Goal: Information Seeking & Learning: Learn about a topic

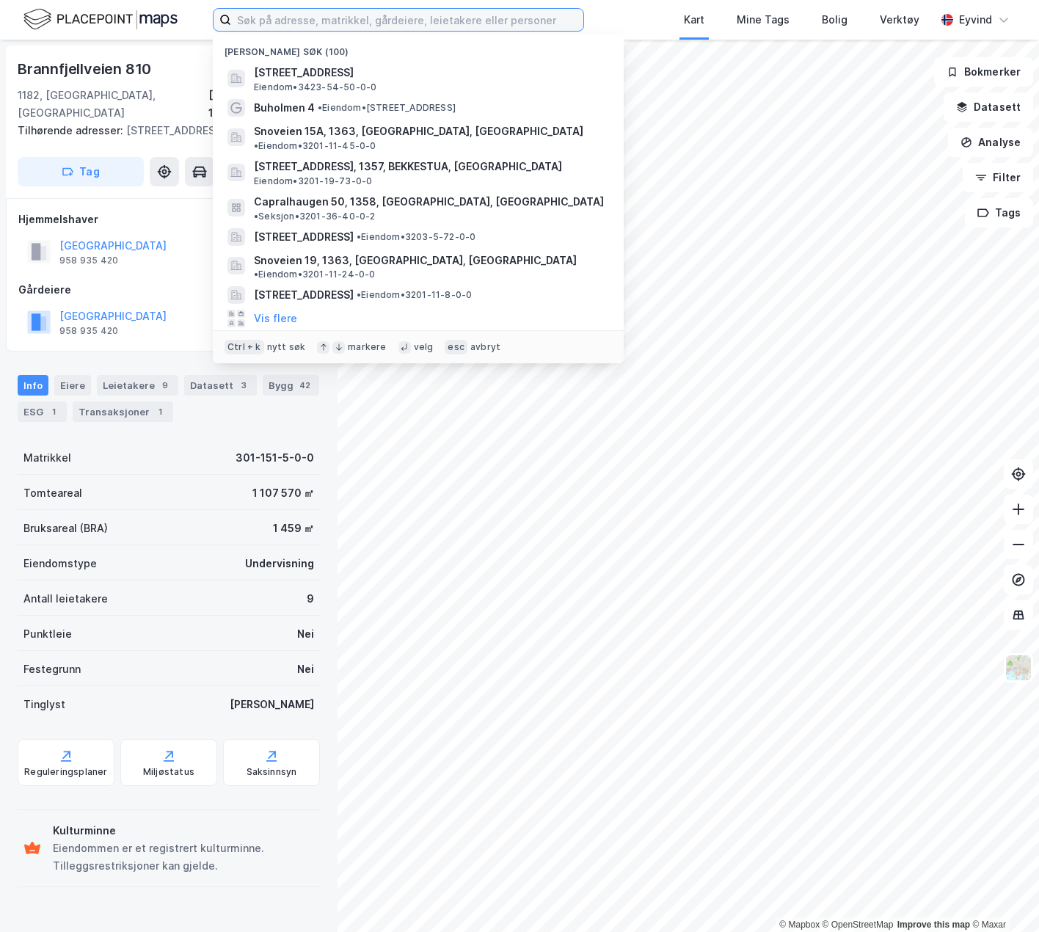
click at [276, 18] on input at bounding box center [407, 20] width 352 height 22
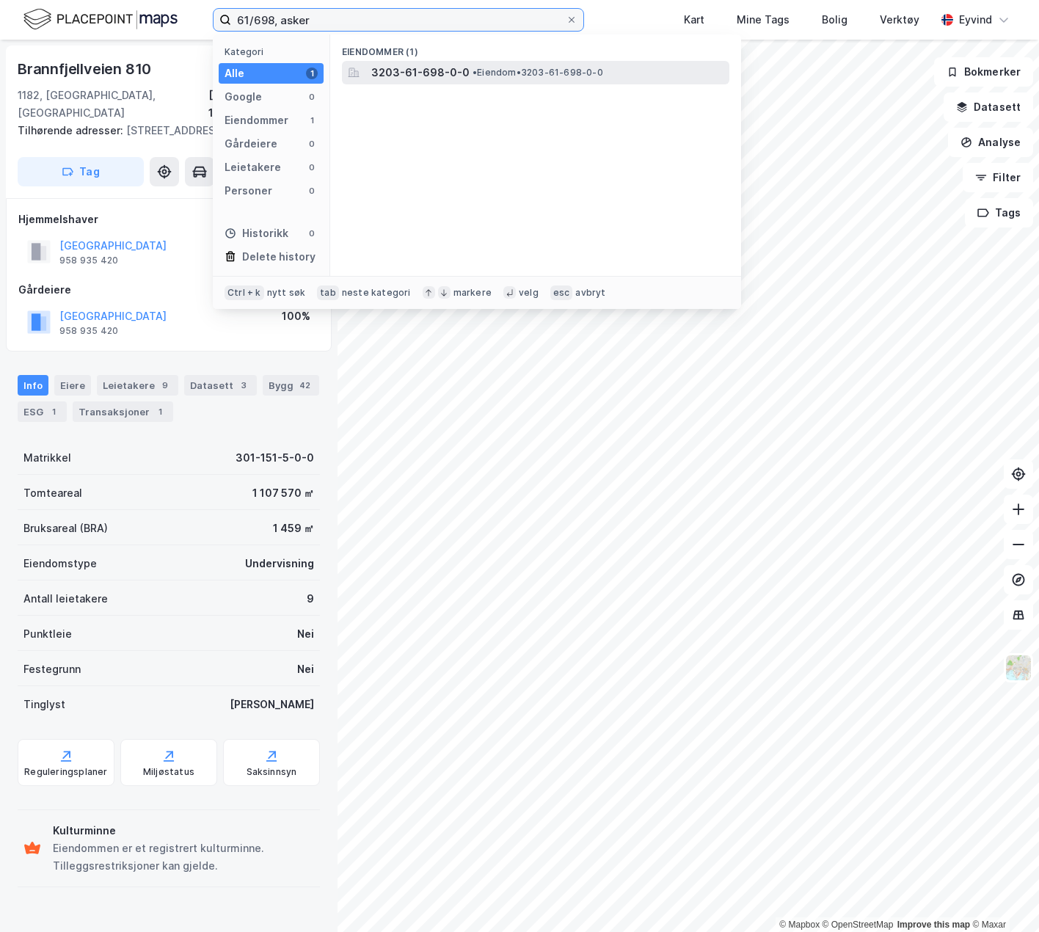
type input "61/698, asker"
click at [412, 81] on div "3203-61-698-0-0 • Eiendom • 3203-61-698-0-0" at bounding box center [536, 72] width 388 height 23
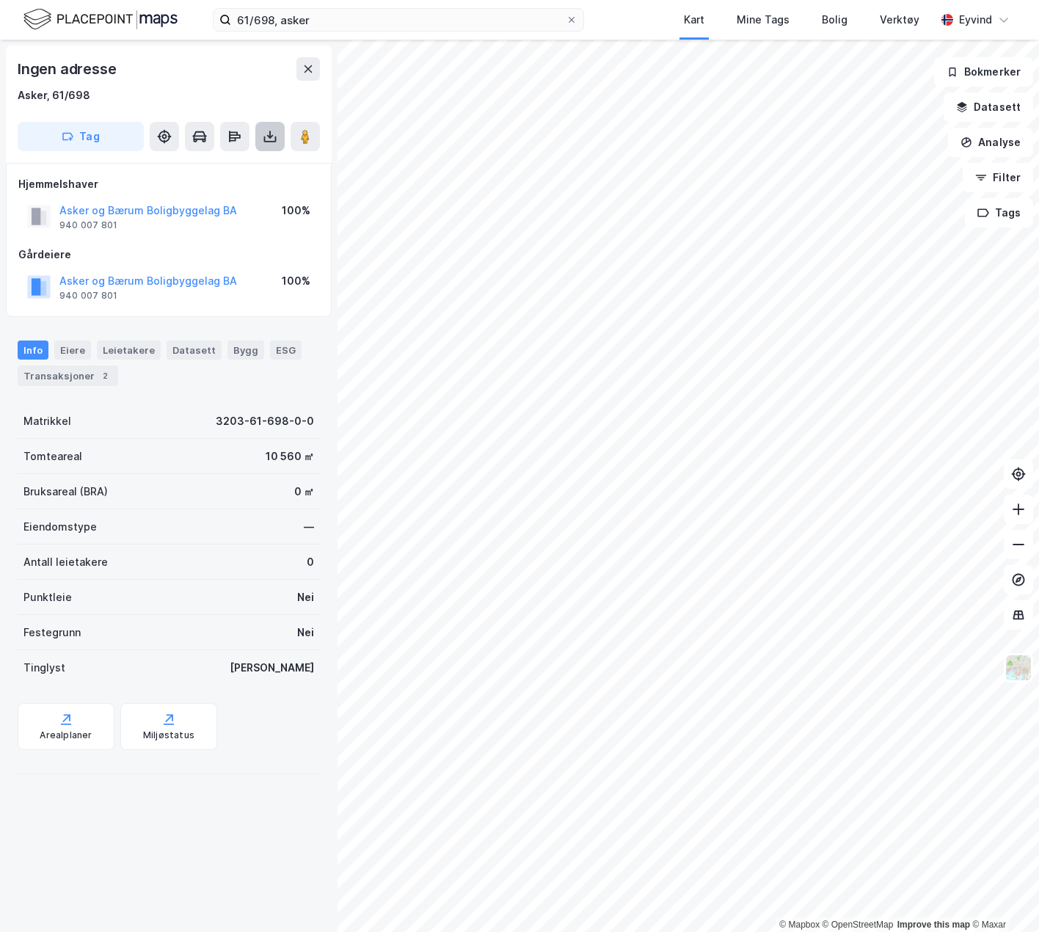
click at [274, 138] on icon at bounding box center [270, 136] width 15 height 15
click at [240, 167] on div "Last ned grunnbok" at bounding box center [197, 166] width 85 height 12
click at [1012, 521] on button at bounding box center [1018, 509] width 29 height 29
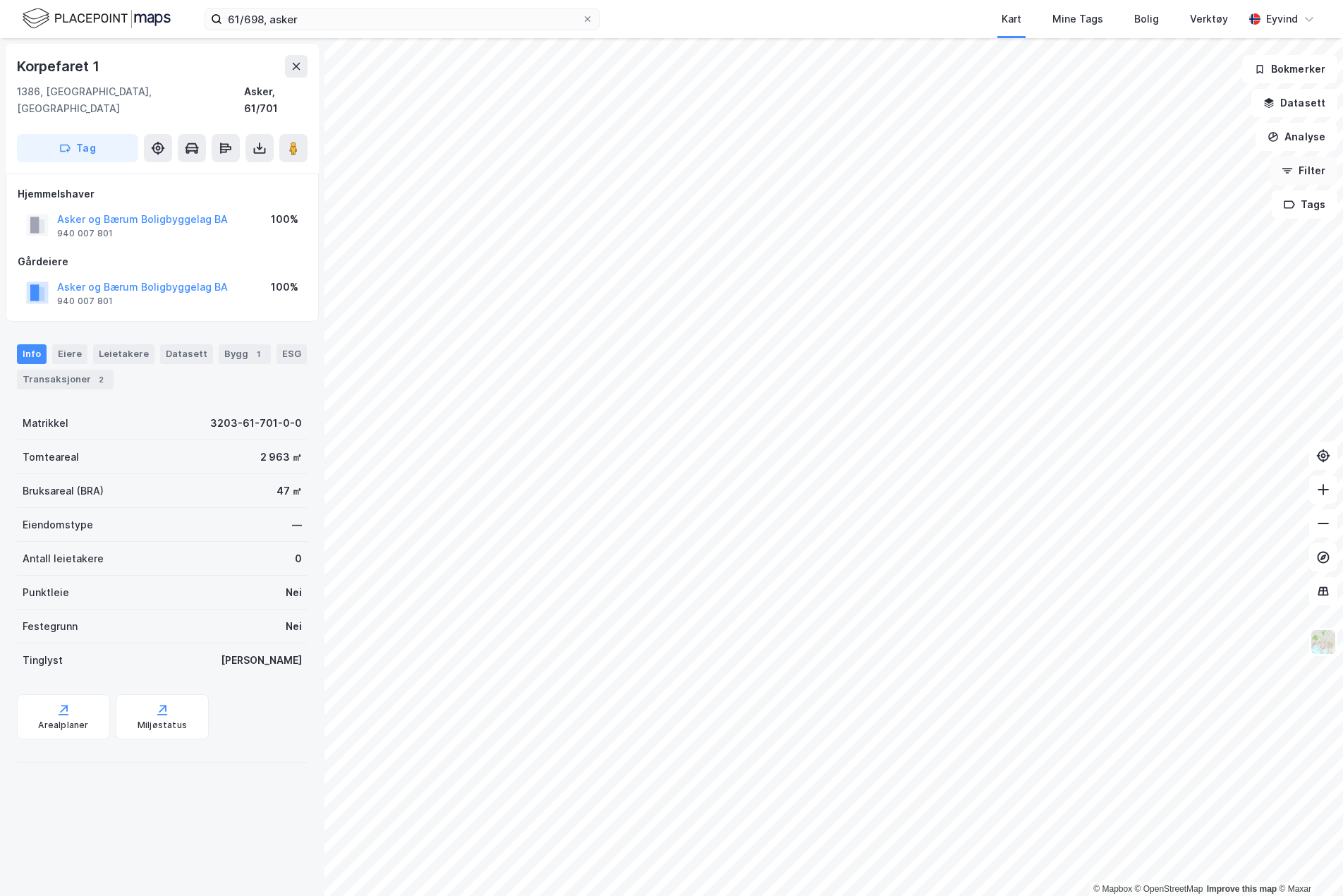
click at [1283, 175] on button "Filter" at bounding box center [1304, 170] width 67 height 28
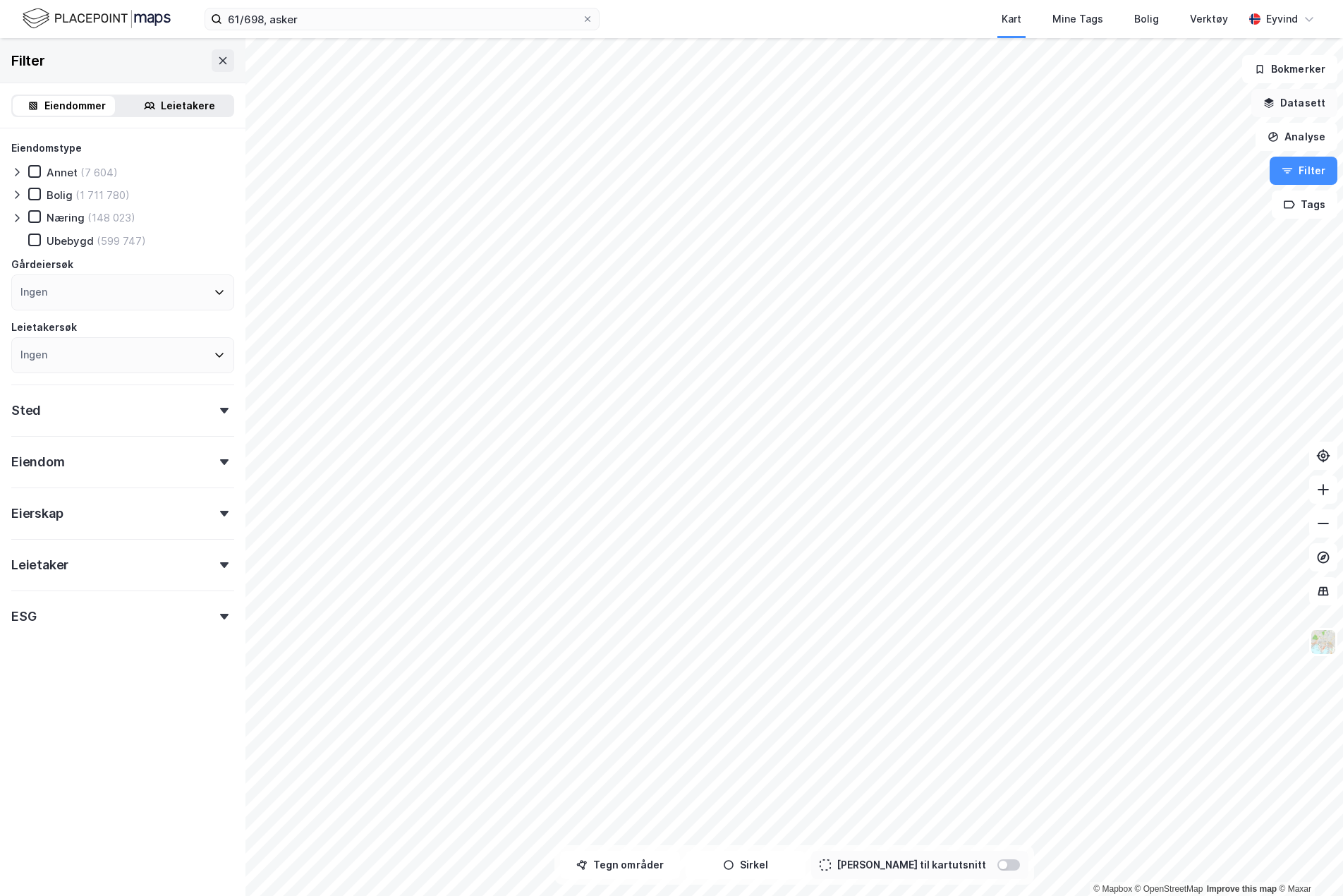
click at [1283, 99] on button "Datasett" at bounding box center [1295, 102] width 87 height 28
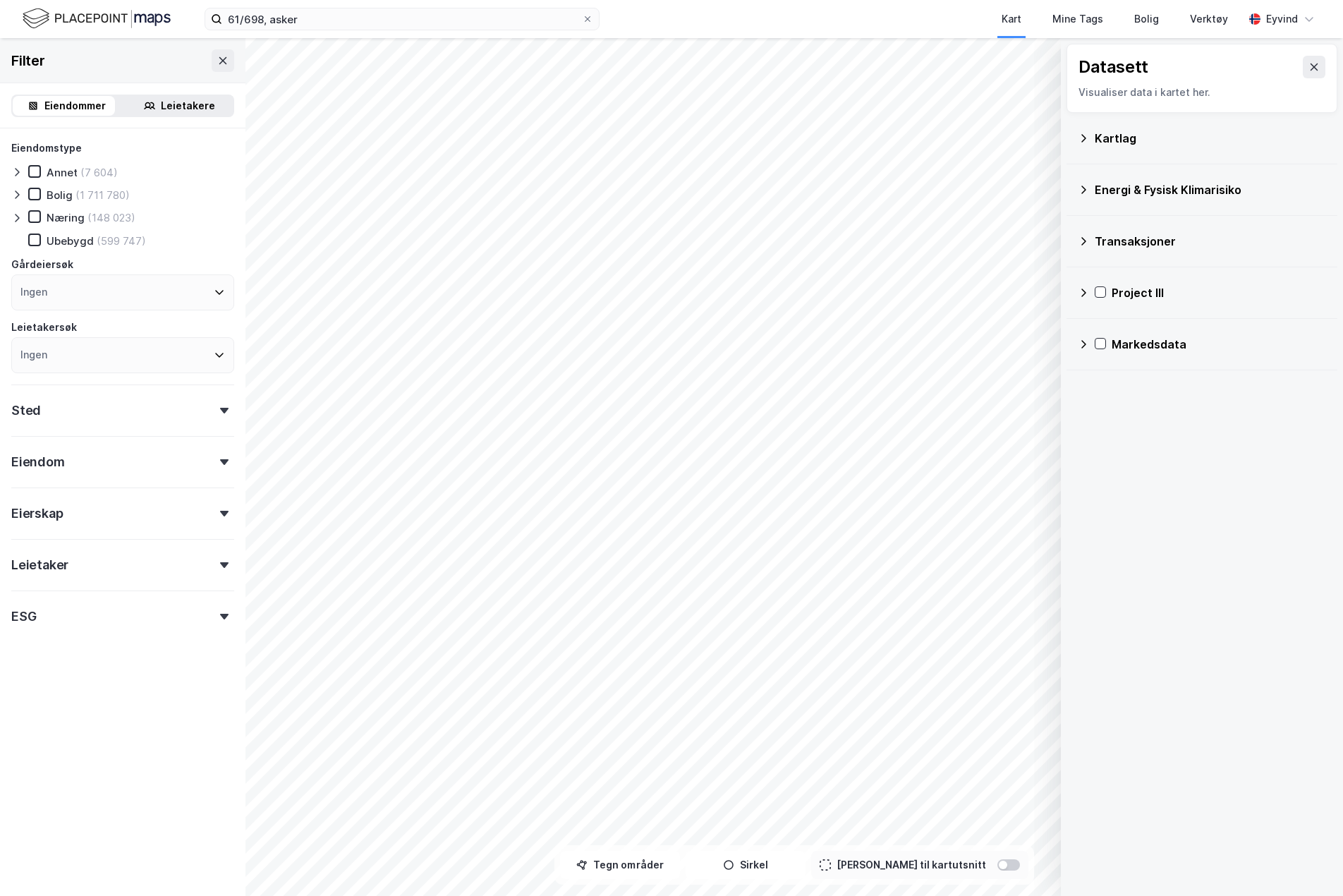
click at [1093, 241] on div "Transaksjoner" at bounding box center [1203, 240] width 248 height 34
click at [1094, 388] on div "Project III" at bounding box center [1203, 394] width 248 height 34
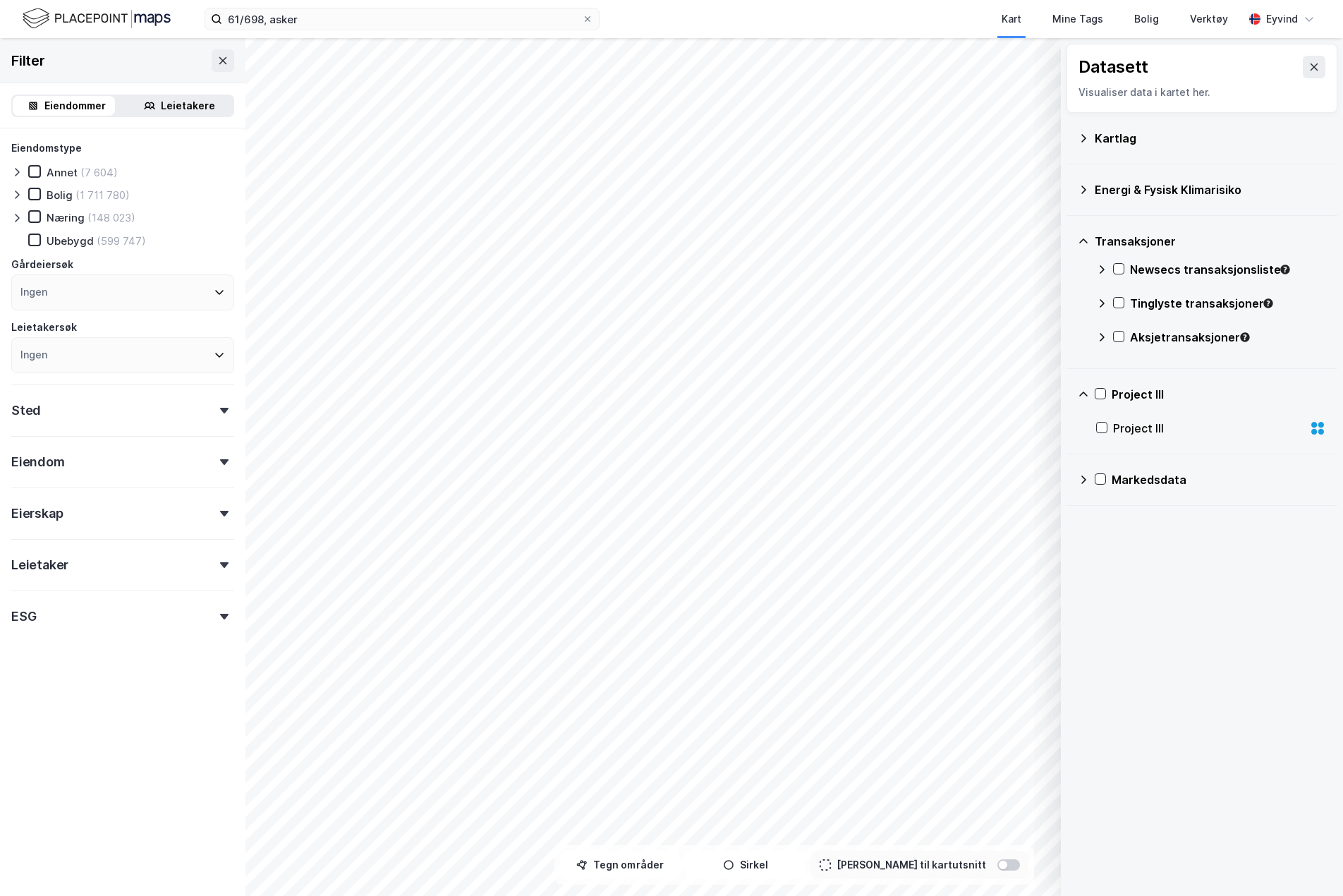
click at [1094, 161] on div "Kartlag" at bounding box center [1203, 138] width 271 height 52
click at [1086, 137] on icon at bounding box center [1084, 138] width 12 height 12
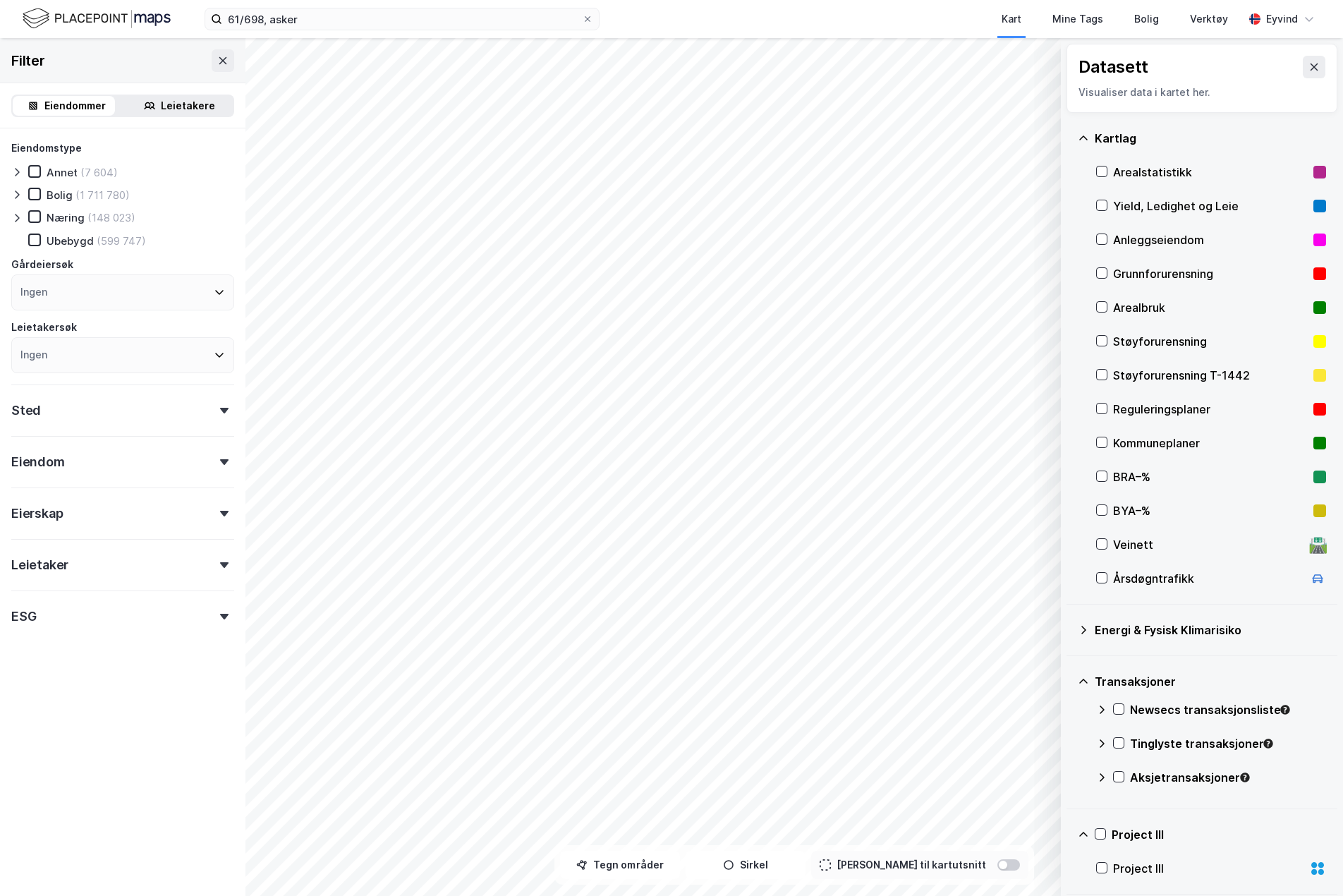
click at [1162, 412] on div "Reguleringsplaner" at bounding box center [1210, 410] width 195 height 17
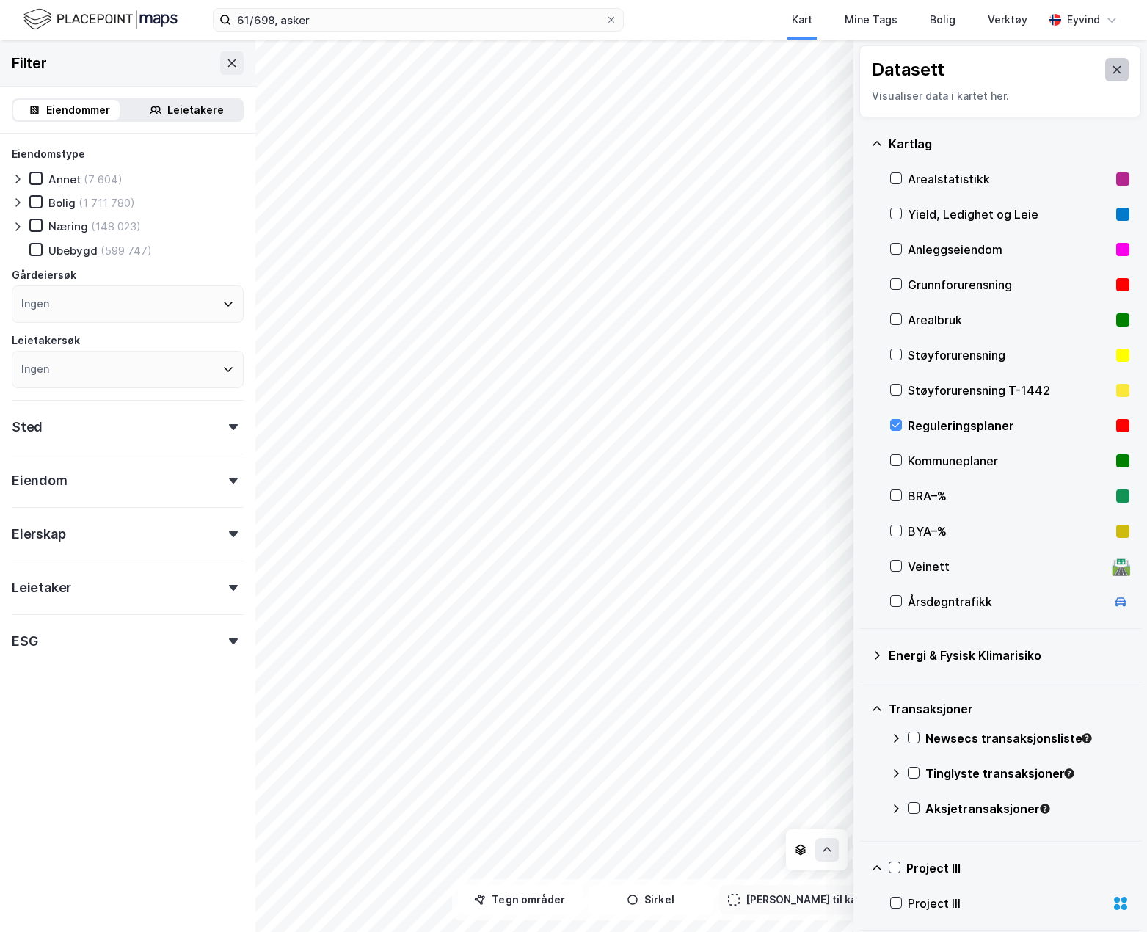
click at [1106, 62] on button at bounding box center [1116, 69] width 23 height 23
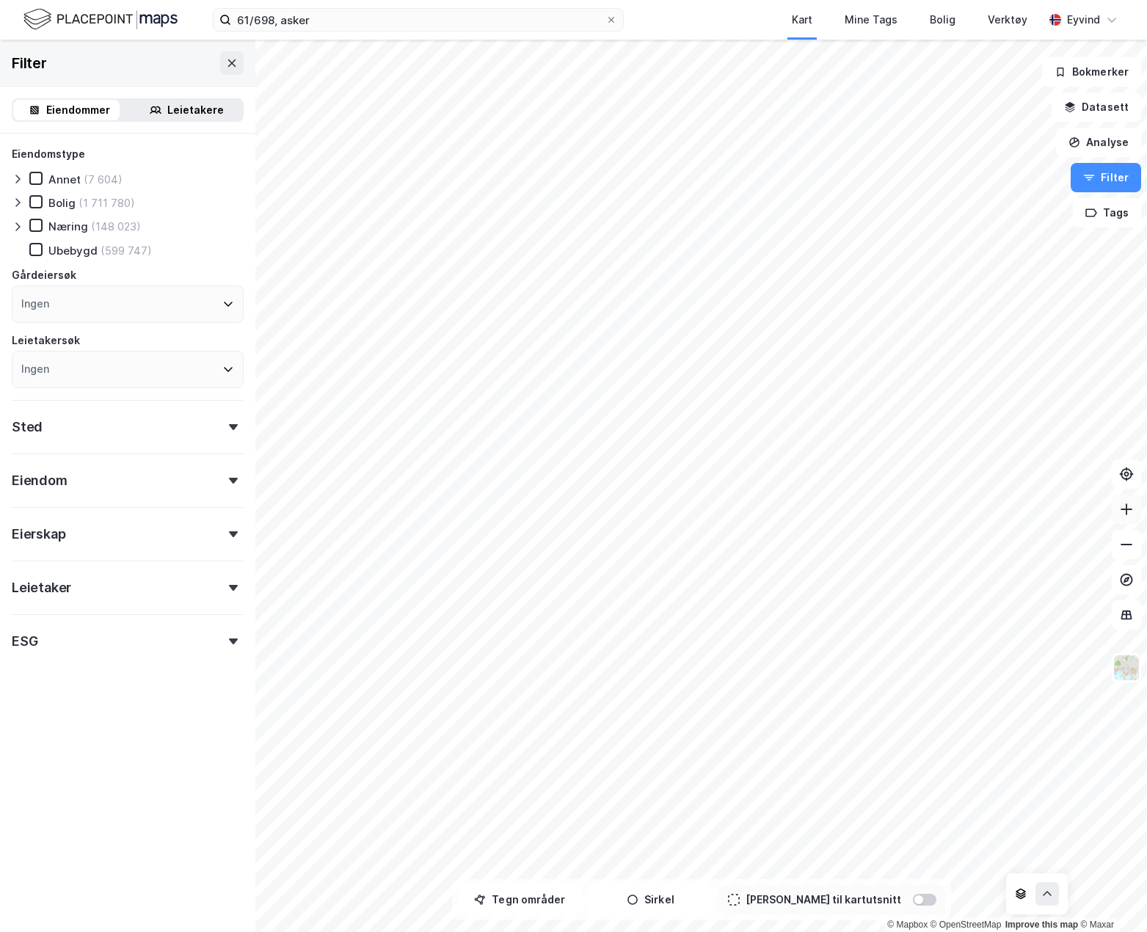
click at [1125, 519] on button at bounding box center [1126, 509] width 29 height 29
click at [1131, 509] on icon at bounding box center [1127, 509] width 12 height 1
